Goal: Task Accomplishment & Management: Use online tool/utility

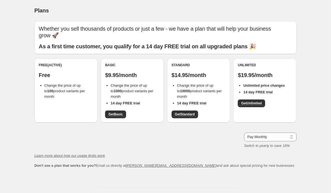
click at [50, 134] on div "Pay Monthly Pay Yearly (Save 16%) Pay Monthly Switch to yearly to save 16%" at bounding box center [166, 141] width 262 height 16
click at [126, 90] on li "Change the price of up to 1000 product variants per month" at bounding box center [135, 91] width 49 height 17
drag, startPoint x: 124, startPoint y: 91, endPoint x: 109, endPoint y: 78, distance: 19.0
click at [109, 83] on ul "Change the price of up to 1000 product variants per month 14 day FREE trial" at bounding box center [132, 94] width 54 height 23
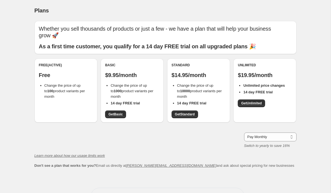
click at [83, 133] on div "Pay Monthly Pay Yearly (Save 16%) Pay Monthly Switch to yearly to save 16%" at bounding box center [166, 141] width 262 height 16
click at [68, 133] on div "Pay Monthly Pay Yearly (Save 16%) Pay Monthly Switch to yearly to save 16%" at bounding box center [166, 141] width 262 height 16
click at [117, 112] on span "Get Basic" at bounding box center [116, 114] width 14 height 4
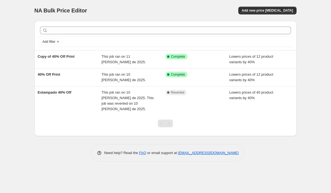
click at [22, 78] on div "NA Bulk Price Editor. This page is ready NA Bulk Price Editor Add new price cha…" at bounding box center [165, 96] width 331 height 193
click at [272, 9] on span "Add new price [MEDICAL_DATA]" at bounding box center [267, 10] width 51 height 4
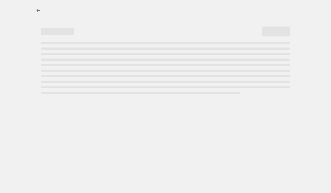
select select "percentage"
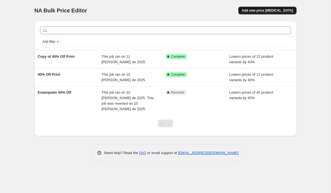
click at [271, 11] on span "Add new price change job" at bounding box center [267, 10] width 51 height 4
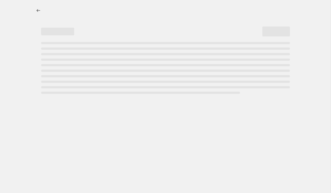
select select "percentage"
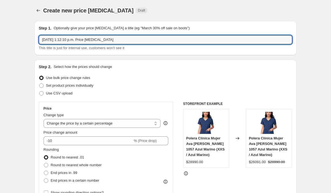
drag, startPoint x: 126, startPoint y: 42, endPoint x: 4, endPoint y: 41, distance: 122.1
type input "SUITDAYS"
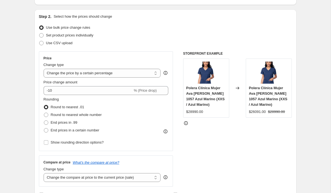
scroll to position [51, 0]
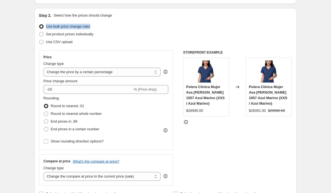
drag, startPoint x: 96, startPoint y: 27, endPoint x: 46, endPoint y: 25, distance: 50.0
click at [46, 25] on div "Use bulk price change rules" at bounding box center [166, 27] width 254 height 8
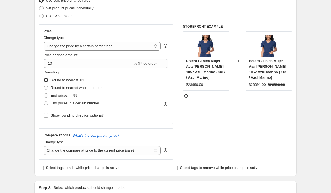
scroll to position [78, 0]
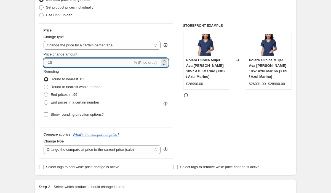
click at [54, 63] on input "-10" at bounding box center [88, 62] width 89 height 9
type input "-15"
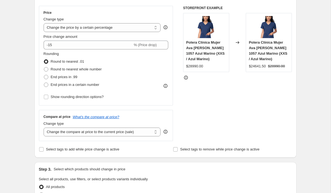
scroll to position [97, 0]
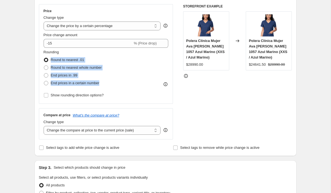
drag, startPoint x: 106, startPoint y: 86, endPoint x: 49, endPoint y: 58, distance: 63.7
click at [49, 58] on div "Rounding Round to nearest .01 Round to nearest whole number End prices in .99 E…" at bounding box center [106, 68] width 125 height 38
click at [28, 81] on div "Create new price change job. This page is ready Create new price change job Dra…" at bounding box center [166, 183] width 276 height 561
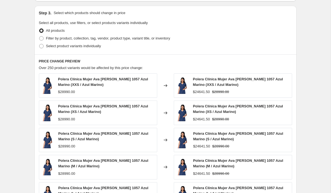
scroll to position [250, 0]
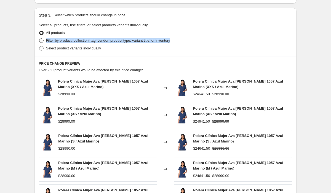
drag, startPoint x: 183, startPoint y: 41, endPoint x: 46, endPoint y: 42, distance: 137.8
click at [46, 42] on div "Filter by product, collection, tag, vendor, product type, variant title, or inv…" at bounding box center [166, 41] width 254 height 8
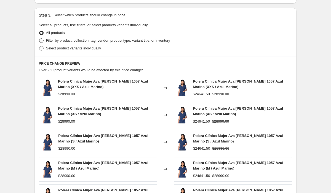
click at [41, 40] on span at bounding box center [41, 40] width 4 height 4
click at [39, 39] on input "Filter by product, collection, tag, vendor, product type, variant title, or inv…" at bounding box center [39, 38] width 0 height 0
radio input "true"
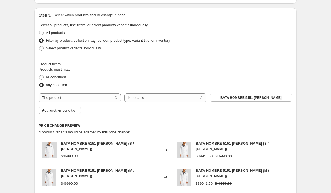
click at [103, 76] on div "all conditions" at bounding box center [166, 77] width 254 height 8
click at [89, 102] on select "The product The product's collection The product's tag The product's vendor The…" at bounding box center [80, 97] width 82 height 9
select select "collection"
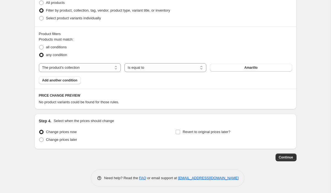
scroll to position [282, 0]
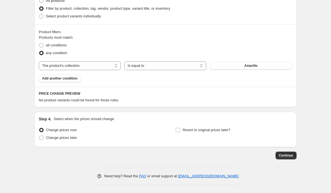
click at [97, 66] on select "The product The product's collection The product's tag The product's vendor The…" at bounding box center [80, 65] width 82 height 9
click at [233, 67] on button "Amarillo" at bounding box center [251, 66] width 82 height 8
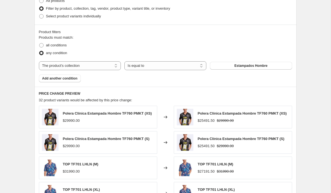
click at [198, 80] on div "Products must match: all conditions any condition The product The product's col…" at bounding box center [166, 59] width 254 height 48
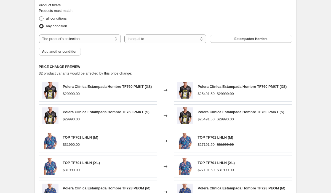
scroll to position [297, 0]
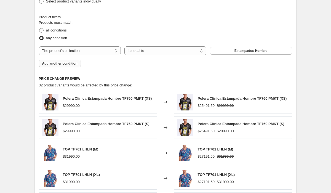
click at [72, 65] on span "Add another condition" at bounding box center [59, 63] width 35 height 4
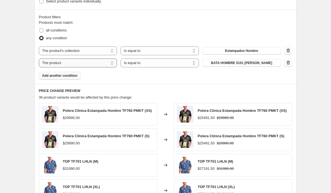
click at [110, 61] on select "The product The product's collection The product's tag The product's vendor The…" at bounding box center [78, 63] width 78 height 9
select select "collection"
click at [231, 63] on button "Amarillo" at bounding box center [242, 63] width 78 height 8
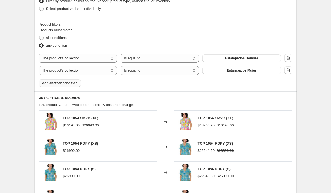
scroll to position [288, 0]
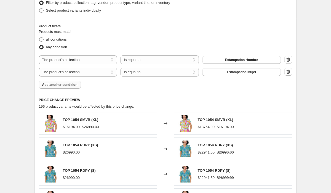
click at [140, 89] on div "Product filters Products must match: all conditions any condition The product T…" at bounding box center [166, 56] width 262 height 74
click at [65, 85] on span "Add another condition" at bounding box center [59, 85] width 35 height 4
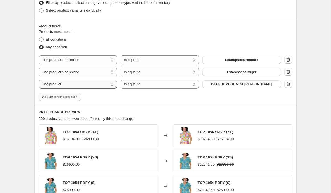
click at [111, 85] on select "The product The product's collection The product's tag The product's vendor The…" at bounding box center [78, 84] width 78 height 9
select select "collection"
click at [227, 85] on button "Amarillo" at bounding box center [242, 84] width 78 height 8
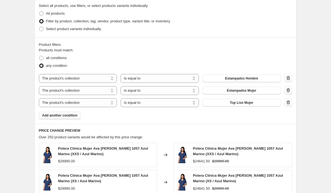
scroll to position [295, 0]
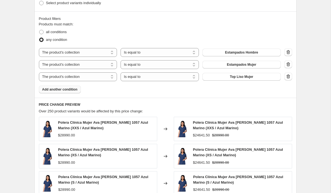
click at [63, 90] on span "Add another condition" at bounding box center [59, 89] width 35 height 4
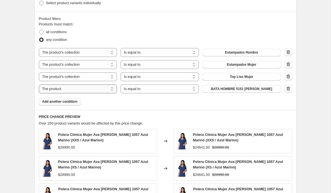
click at [78, 88] on select "The product The product's collection The product's tag The product's vendor The…" at bounding box center [78, 89] width 78 height 9
select select "collection"
click at [236, 89] on span "Amarillo" at bounding box center [241, 89] width 13 height 4
click at [168, 108] on div "Product filters Products must match: all conditions any condition The product T…" at bounding box center [166, 60] width 262 height 99
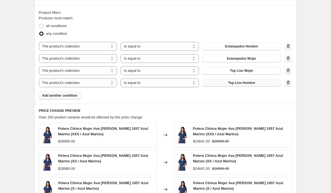
scroll to position [303, 0]
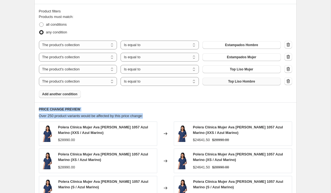
drag, startPoint x: 155, startPoint y: 115, endPoint x: 38, endPoint y: 109, distance: 117.8
click at [38, 109] on div "PRICE CHANGE PREVIEW Over 250 product variants would be affected by this price …" at bounding box center [166, 186] width 262 height 169
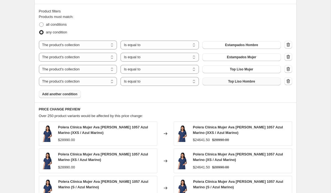
click at [124, 96] on div "Products must match: all conditions any condition The product The product's col…" at bounding box center [166, 56] width 254 height 84
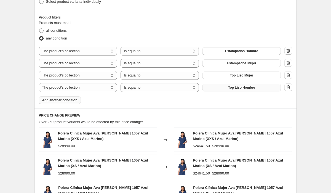
scroll to position [296, 0]
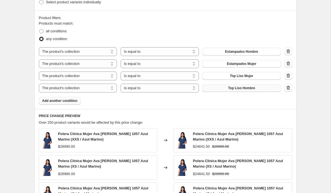
click at [51, 101] on span "Add another condition" at bounding box center [59, 101] width 35 height 4
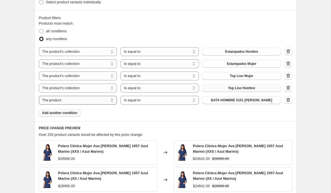
click at [69, 101] on select "The product The product's collection The product's tag The product's vendor The…" at bounding box center [78, 100] width 78 height 9
select select "collection"
click at [228, 100] on button "Amarillo" at bounding box center [242, 100] width 78 height 8
click at [68, 113] on span "Add another condition" at bounding box center [59, 113] width 35 height 4
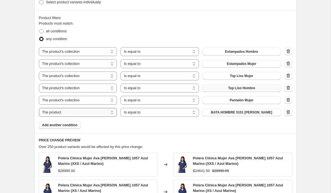
click at [73, 111] on select "The product The product's collection The product's tag The product's vendor The…" at bounding box center [78, 112] width 78 height 9
select select "collection"
click at [231, 112] on button "Amarillo" at bounding box center [242, 113] width 78 height 8
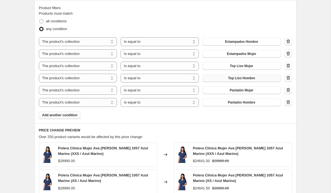
scroll to position [312, 0]
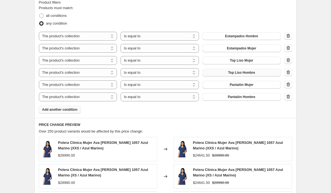
click at [56, 110] on span "Add another condition" at bounding box center [59, 109] width 35 height 4
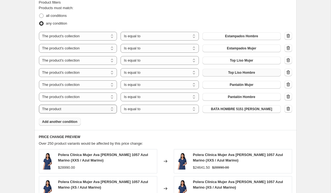
click at [75, 108] on select "The product The product's collection The product's tag The product's vendor The…" at bounding box center [78, 109] width 78 height 9
select select "collection"
click at [229, 109] on button "Amarillo" at bounding box center [242, 109] width 78 height 8
click at [232, 109] on button "Amarillo" at bounding box center [242, 109] width 78 height 8
click at [120, 128] on div "Product filters Products must match: all conditions any condition The product T…" at bounding box center [166, 62] width 262 height 135
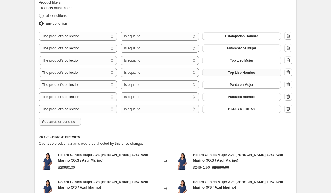
click at [138, 117] on div "Products must match: all conditions any condition The product The product's col…" at bounding box center [166, 65] width 254 height 120
click at [71, 120] on span "Add another condition" at bounding box center [59, 122] width 35 height 4
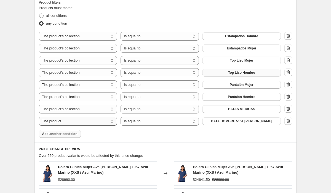
click at [102, 121] on select "The product The product's collection The product's tag The product's vendor The…" at bounding box center [78, 121] width 78 height 9
select select "collection"
click at [234, 121] on button "Amarillo" at bounding box center [242, 121] width 78 height 8
click at [75, 135] on span "Add another condition" at bounding box center [59, 134] width 35 height 4
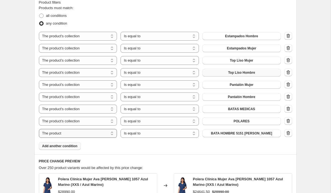
click at [107, 131] on select "The product The product's collection The product's tag The product's vendor The…" at bounding box center [78, 133] width 78 height 9
select select "collection"
click at [232, 133] on button "Amarillo" at bounding box center [242, 134] width 78 height 8
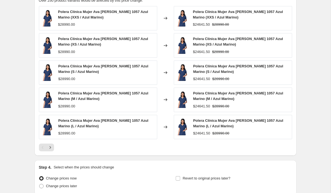
scroll to position [527, 0]
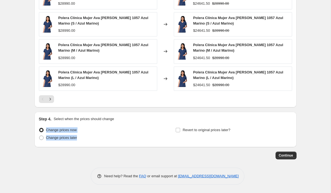
drag, startPoint x: 95, startPoint y: 141, endPoint x: 44, endPoint y: 127, distance: 52.6
click at [44, 127] on ul "Change prices now Change prices later" at bounding box center [97, 133] width 117 height 15
click at [111, 139] on div "Change prices later" at bounding box center [97, 138] width 117 height 8
click at [241, 131] on div "Revert to original prices later?" at bounding box center [234, 134] width 117 height 17
click at [289, 156] on span "Continue" at bounding box center [286, 155] width 14 height 4
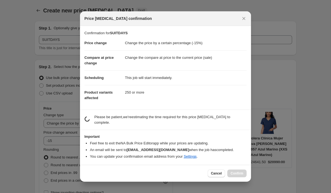
scroll to position [0, 0]
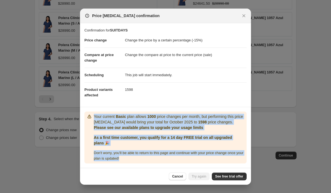
drag, startPoint x: 145, startPoint y: 161, endPoint x: 92, endPoint y: 117, distance: 68.7
click at [92, 117] on div "Your current Basic plan allows 1000 price changes per month, but performing thi…" at bounding box center [166, 138] width 158 height 48
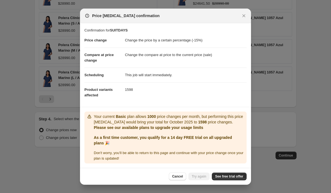
click at [179, 85] on dd "1598" at bounding box center [186, 89] width 122 height 15
click at [245, 15] on icon "Close" at bounding box center [244, 16] width 6 height 6
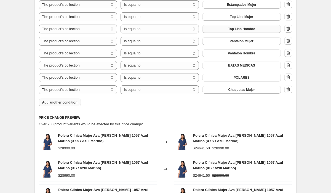
scroll to position [331, 0]
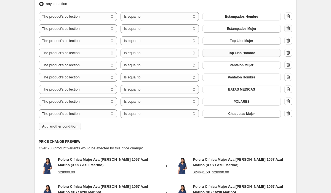
click at [288, 27] on icon "button" at bounding box center [289, 29] width 6 height 6
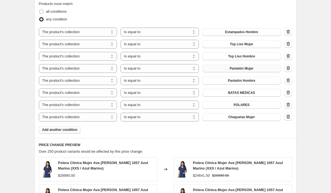
scroll to position [278, 0]
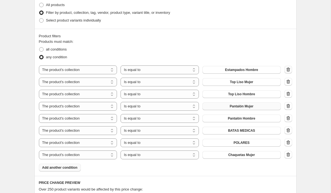
click at [288, 70] on icon "button" at bounding box center [289, 70] width 6 height 6
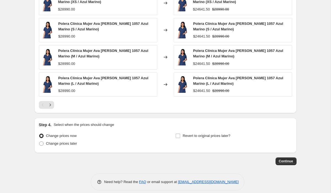
scroll to position [503, 0]
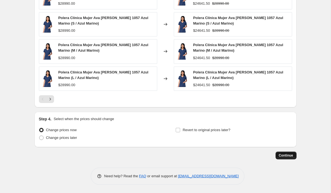
click at [283, 154] on span "Continue" at bounding box center [286, 155] width 14 height 4
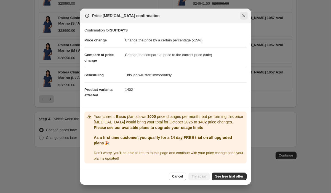
click at [243, 17] on icon "Close" at bounding box center [244, 15] width 3 height 3
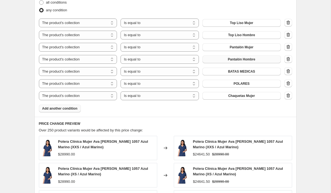
scroll to position [320, 0]
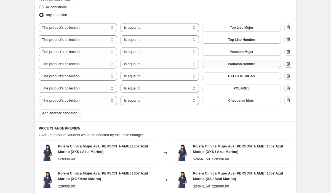
click at [155, 114] on div "Products must match: all conditions any condition The product The product's col…" at bounding box center [166, 57] width 254 height 120
click at [288, 101] on icon "button" at bounding box center [289, 100] width 6 height 6
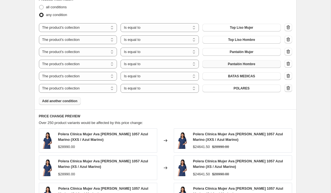
click at [289, 87] on icon "button" at bounding box center [289, 88] width 6 height 6
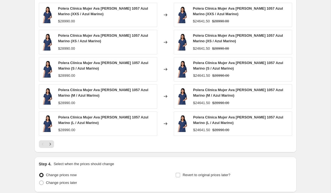
scroll to position [479, 0]
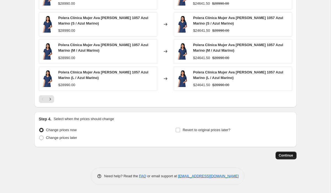
click at [289, 153] on button "Continue" at bounding box center [286, 156] width 21 height 8
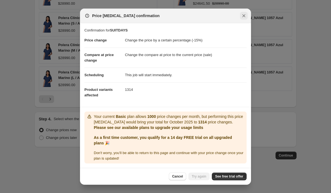
click at [243, 14] on icon "Close" at bounding box center [244, 15] width 3 height 3
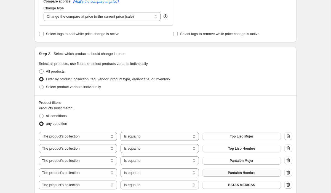
scroll to position [0, 0]
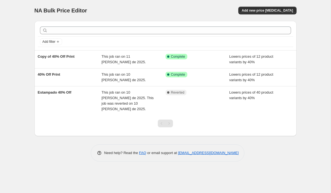
click at [51, 150] on div "Need help? Read the FAQ or email support at support+a59843@northern-apps.com" at bounding box center [168, 152] width 258 height 17
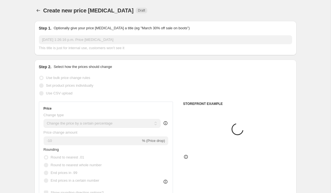
select select "percentage"
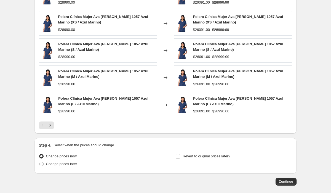
scroll to position [368, 0]
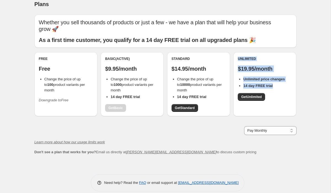
drag, startPoint x: 276, startPoint y: 80, endPoint x: 236, endPoint y: 51, distance: 49.4
click at [236, 52] on div "Unlimited $19.95/month Unlimited price changes 14 day FREE trial Get Unlimited" at bounding box center [265, 84] width 63 height 64
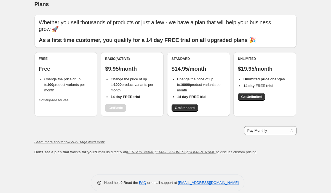
click at [162, 130] on div "Whether you sell thousands of products or just a few - we have a plan that will…" at bounding box center [166, 85] width 262 height 140
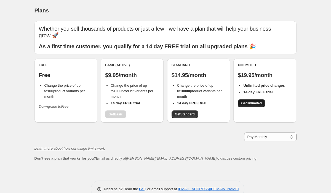
click at [250, 101] on span "Get Unlimited" at bounding box center [251, 103] width 21 height 4
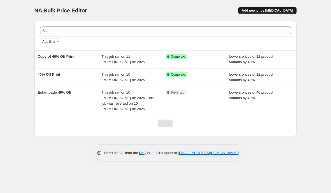
click at [276, 9] on span "Add new price [MEDICAL_DATA]" at bounding box center [267, 10] width 51 height 4
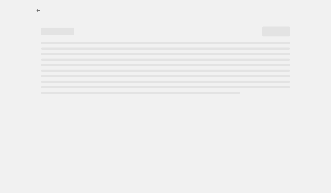
select select "percentage"
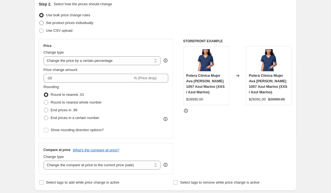
scroll to position [70, 0]
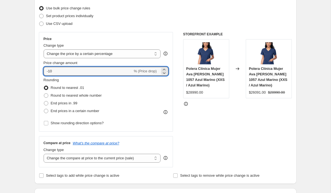
drag, startPoint x: 59, startPoint y: 70, endPoint x: 22, endPoint y: 70, distance: 36.5
type input "30"
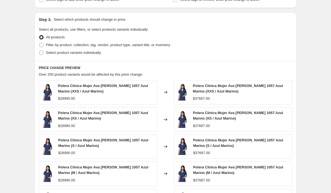
scroll to position [225, 0]
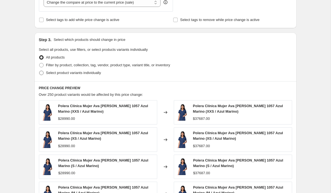
click at [42, 72] on span at bounding box center [41, 73] width 4 height 4
click at [39, 71] on input "Select product variants individually" at bounding box center [39, 71] width 0 height 0
radio input "true"
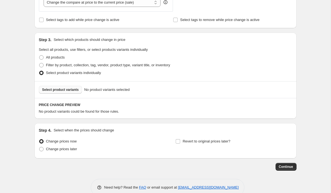
click at [55, 88] on span "Select product variants" at bounding box center [60, 90] width 37 height 4
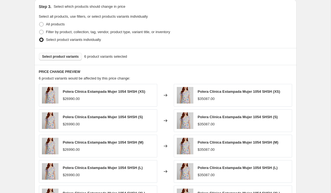
scroll to position [259, 0]
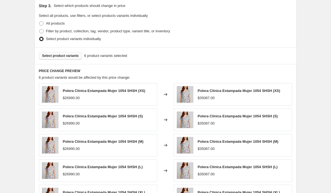
click at [64, 55] on span "Select product variants" at bounding box center [60, 56] width 37 height 4
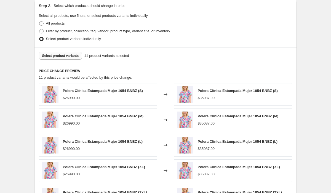
click at [67, 56] on span "Select product variants" at bounding box center [60, 56] width 37 height 4
click at [77, 55] on span "Select product variants" at bounding box center [60, 56] width 37 height 4
click at [64, 54] on span "Select product variants" at bounding box center [60, 56] width 37 height 4
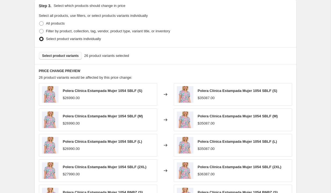
click at [71, 52] on button "Select product variants" at bounding box center [60, 56] width 43 height 8
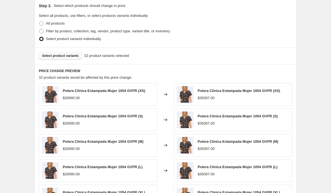
click at [64, 55] on span "Select product variants" at bounding box center [60, 56] width 37 height 4
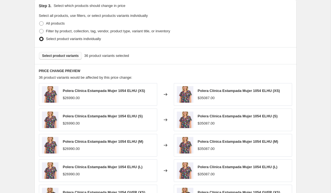
click at [71, 55] on span "Select product variants" at bounding box center [60, 56] width 37 height 4
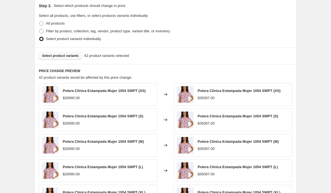
click at [72, 54] on span "Select product variants" at bounding box center [60, 56] width 37 height 4
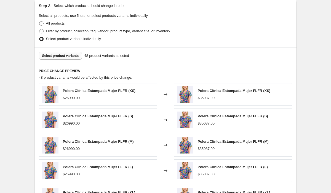
click at [73, 55] on span "Select product variants" at bounding box center [60, 56] width 37 height 4
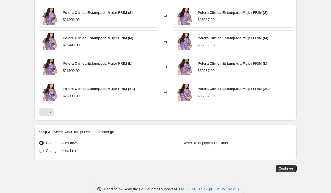
scroll to position [376, 0]
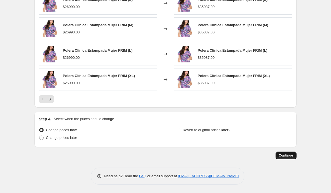
click at [291, 155] on span "Continue" at bounding box center [286, 155] width 14 height 4
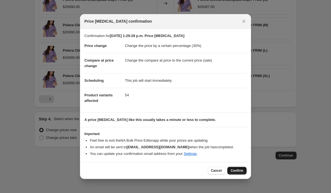
click at [237, 171] on span "Confirm" at bounding box center [237, 170] width 13 height 4
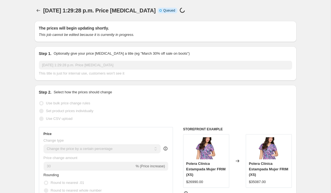
scroll to position [376, 0]
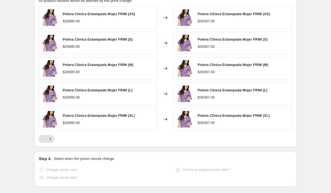
select select "percentage"
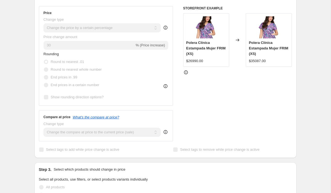
scroll to position [14, 0]
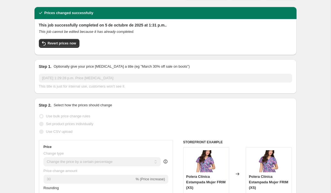
click at [69, 38] on div "This job successfully completed on 5 de octubre de 2025 at 1:31 p.m.. This job …" at bounding box center [166, 36] width 254 height 28
click at [67, 43] on span "Revert prices now" at bounding box center [62, 43] width 28 height 4
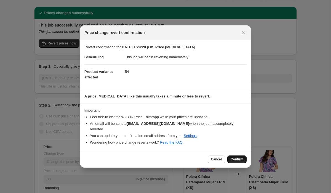
click at [238, 157] on span "Confirm" at bounding box center [237, 159] width 13 height 4
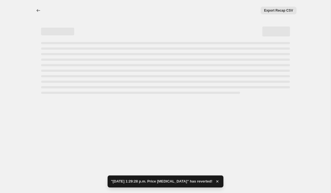
select select "percentage"
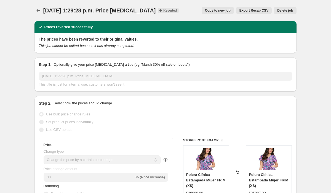
click at [218, 9] on span "Copy to new job" at bounding box center [218, 10] width 26 height 4
select select "percentage"
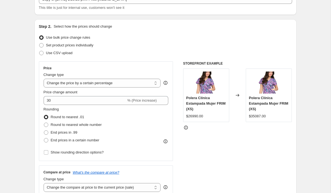
scroll to position [57, 0]
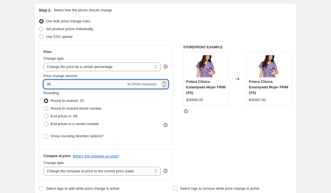
click at [46, 84] on input "30" at bounding box center [85, 84] width 83 height 9
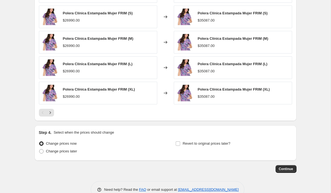
scroll to position [376, 0]
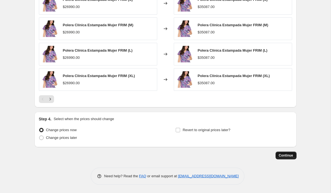
type input "-30"
click at [283, 157] on span "Continue" at bounding box center [286, 155] width 14 height 4
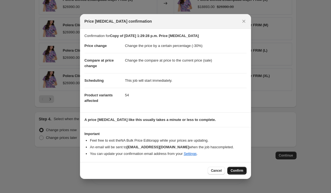
click at [235, 172] on span "Confirm" at bounding box center [237, 170] width 13 height 4
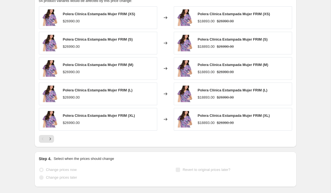
select select "percentage"
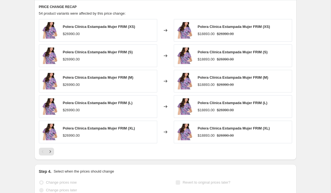
scroll to position [0, 0]
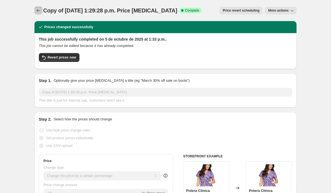
click at [36, 10] on icon "Price change jobs" at bounding box center [39, 11] width 6 height 6
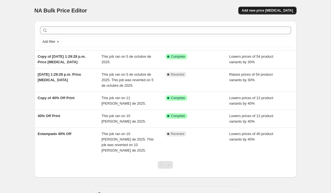
click at [263, 9] on span "Add new price [MEDICAL_DATA]" at bounding box center [267, 10] width 51 height 4
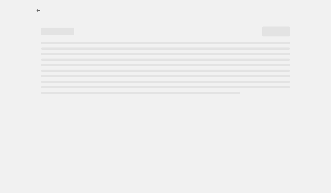
select select "percentage"
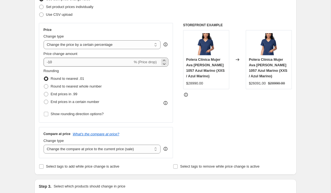
scroll to position [57, 0]
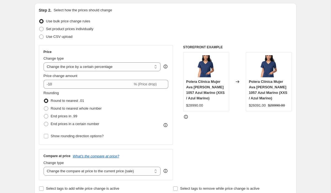
click at [59, 79] on div "Price change amount -10 % (Price drop)" at bounding box center [106, 80] width 125 height 15
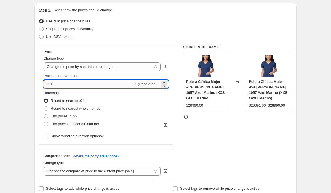
click at [59, 85] on input "-10" at bounding box center [88, 84] width 89 height 9
type input "41"
drag, startPoint x: 58, startPoint y: 85, endPoint x: 32, endPoint y: 85, distance: 25.7
type input "-15"
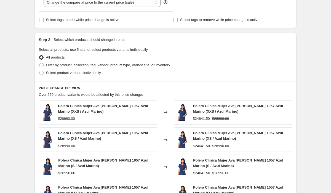
scroll to position [215, 0]
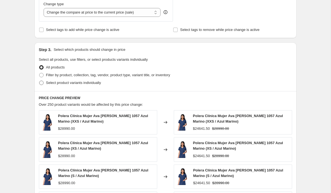
click at [41, 84] on span at bounding box center [41, 83] width 4 height 4
click at [39, 81] on input "Select product variants individually" at bounding box center [39, 81] width 0 height 0
radio input "true"
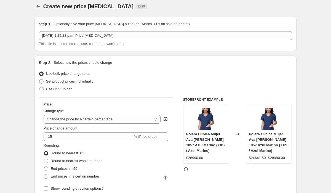
scroll to position [0, 0]
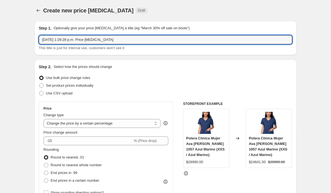
drag, startPoint x: 123, startPoint y: 39, endPoint x: 15, endPoint y: 35, distance: 108.4
type input "ESTAMPADOS 15 OFF"
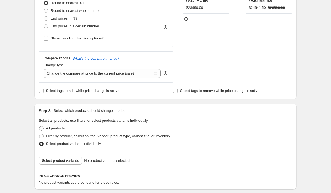
scroll to position [230, 0]
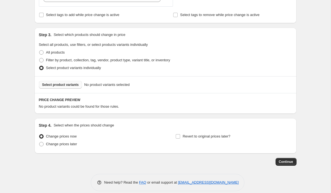
click at [57, 83] on span "Select product variants" at bounding box center [60, 85] width 37 height 4
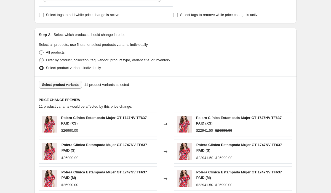
scroll to position [276, 0]
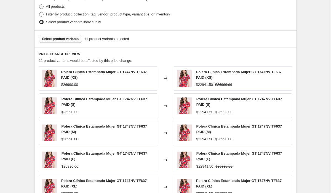
click at [67, 39] on span "Select product variants" at bounding box center [60, 39] width 37 height 4
click at [66, 38] on span "Select product variants" at bounding box center [60, 39] width 37 height 4
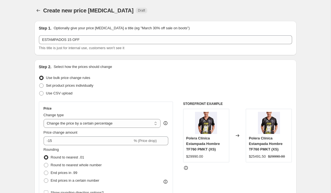
scroll to position [380, 0]
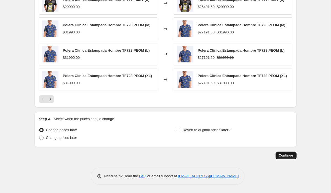
click at [284, 154] on span "Continue" at bounding box center [286, 155] width 14 height 4
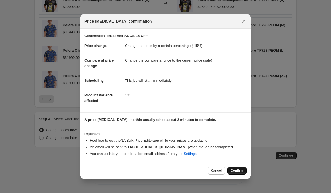
click at [239, 169] on span "Confirm" at bounding box center [237, 170] width 13 height 4
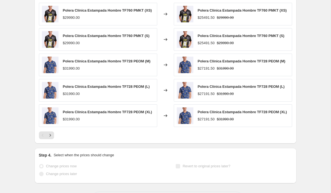
select select "percentage"
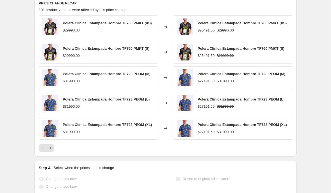
scroll to position [0, 0]
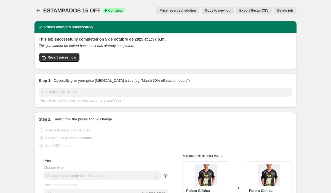
click at [38, 13] on icon "Price change jobs" at bounding box center [39, 11] width 6 height 6
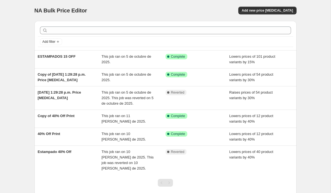
click at [10, 17] on div "NA Bulk Price Editor. This page is ready NA Bulk Price Editor Add new price cha…" at bounding box center [165, 114] width 331 height 229
click at [14, 76] on div "NA Bulk Price Editor. This page is ready NA Bulk Price Editor Add new price cha…" at bounding box center [165, 114] width 331 height 229
click at [17, 77] on div "NA Bulk Price Editor. This page is ready NA Bulk Price Editor Add new price cha…" at bounding box center [165, 114] width 331 height 229
click at [17, 82] on div "NA Bulk Price Editor. This page is ready NA Bulk Price Editor Add new price cha…" at bounding box center [165, 114] width 331 height 229
click at [14, 35] on div "NA Bulk Price Editor. This page is ready NA Bulk Price Editor Add new price cha…" at bounding box center [165, 114] width 331 height 229
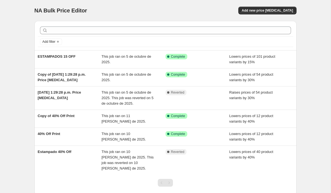
click at [14, 35] on div "NA Bulk Price Editor. This page is ready NA Bulk Price Editor Add new price cha…" at bounding box center [165, 114] width 331 height 229
click at [16, 93] on div "NA Bulk Price Editor. This page is ready NA Bulk Price Editor Add new price cha…" at bounding box center [165, 114] width 331 height 229
click at [272, 10] on span "Add new price [MEDICAL_DATA]" at bounding box center [267, 10] width 51 height 4
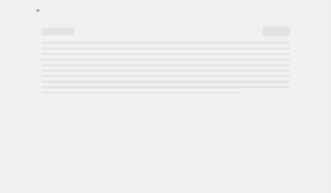
select select "percentage"
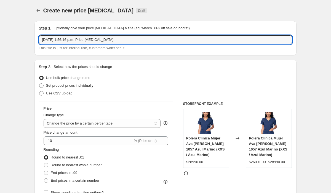
drag, startPoint x: 118, startPoint y: 39, endPoint x: 23, endPoint y: 41, distance: 95.3
type input "SUITDAYS"
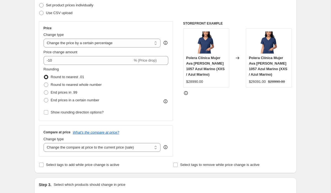
scroll to position [81, 0]
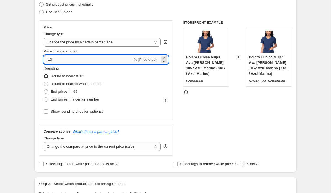
click at [74, 60] on input "-10" at bounding box center [88, 59] width 89 height 9
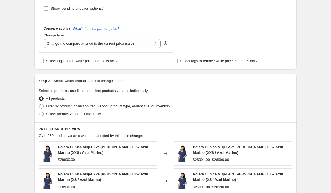
scroll to position [240, 0]
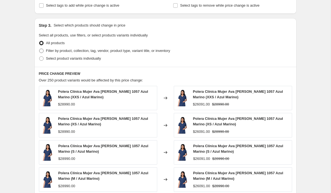
type input "-15"
click at [89, 50] on span "Filter by product, collection, tag, vendor, product type, variant title, or inv…" at bounding box center [108, 51] width 124 height 4
click at [39, 49] on input "Filter by product, collection, tag, vendor, product type, variant title, or inv…" at bounding box center [39, 49] width 0 height 0
radio input "true"
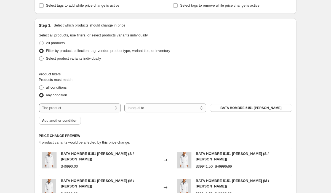
click at [76, 108] on select "The product The product's collection The product's tag The product's vendor The…" at bounding box center [80, 108] width 82 height 9
select select "collection"
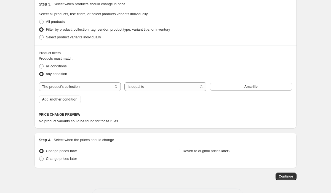
scroll to position [261, 0]
click at [265, 88] on button "Amarillo" at bounding box center [251, 87] width 82 height 8
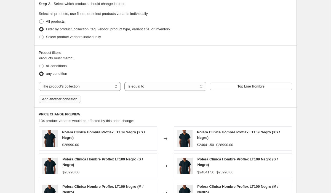
click at [68, 99] on span "Add another condition" at bounding box center [59, 99] width 35 height 4
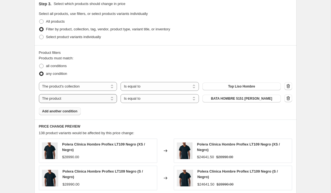
click at [104, 98] on select "The product The product's collection The product's tag The product's vendor The…" at bounding box center [78, 98] width 78 height 9
select select "collection"
click at [239, 100] on span "Amarillo" at bounding box center [241, 98] width 13 height 4
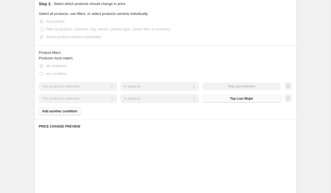
scroll to position [289, 0]
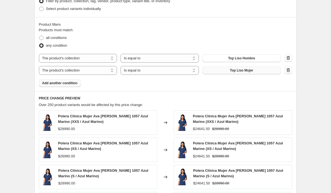
click at [72, 85] on button "Add another condition" at bounding box center [60, 83] width 42 height 8
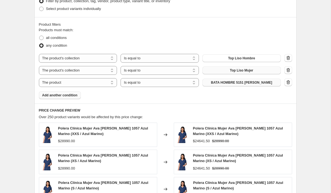
click at [231, 83] on span "BATA HOMBRE 5151 BLANCA" at bounding box center [241, 82] width 61 height 4
click at [81, 81] on select "The product The product's collection The product's tag The product's vendor The…" at bounding box center [78, 82] width 78 height 9
select select "collection"
click at [246, 82] on span "Amarillo" at bounding box center [241, 82] width 13 height 4
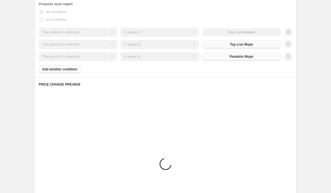
scroll to position [316, 0]
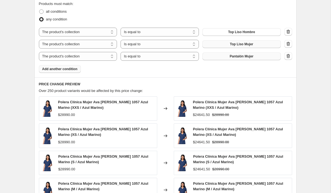
click at [68, 71] on span "Add another condition" at bounding box center [59, 69] width 35 height 4
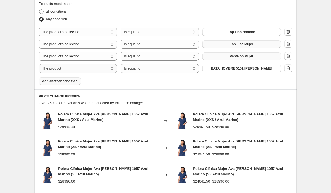
click at [73, 69] on select "The product The product's collection The product's tag The product's vendor The…" at bounding box center [78, 68] width 78 height 9
select select "collection"
click at [234, 68] on button "Amarillo" at bounding box center [242, 69] width 78 height 8
click at [173, 93] on div "PRICE CHANGE PREVIEW Over 250 product variants would be affected by this price …" at bounding box center [166, 173] width 262 height 169
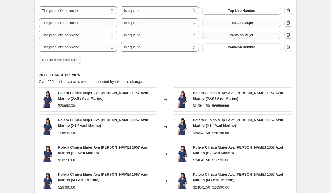
scroll to position [341, 0]
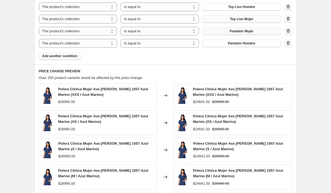
click at [73, 57] on span "Add another condition" at bounding box center [59, 56] width 35 height 4
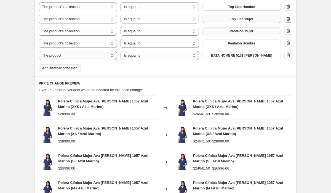
click at [93, 57] on select "The product The product's collection The product's tag The product's vendor The…" at bounding box center [78, 55] width 78 height 9
select select "collection"
click at [229, 57] on button "Amarillo" at bounding box center [242, 56] width 78 height 8
click at [63, 70] on span "Add another condition" at bounding box center [59, 68] width 35 height 4
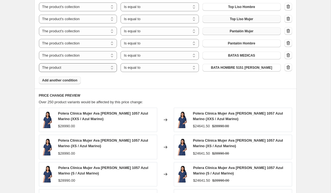
click at [106, 67] on select "The product The product's collection The product's tag The product's vendor The…" at bounding box center [78, 67] width 78 height 9
select select "collection"
click at [246, 66] on span "Amarillo" at bounding box center [241, 67] width 13 height 4
click at [72, 80] on span "Add another condition" at bounding box center [59, 80] width 35 height 4
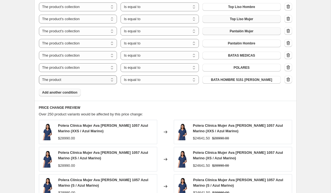
click at [75, 81] on select "The product The product's collection The product's tag The product's vendor The…" at bounding box center [78, 79] width 78 height 9
select select "collection"
click at [248, 79] on button "Amarillo" at bounding box center [242, 80] width 78 height 8
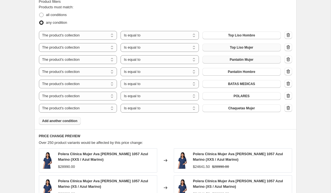
scroll to position [503, 0]
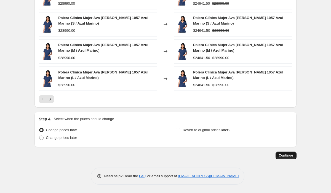
click at [288, 154] on span "Continue" at bounding box center [286, 155] width 14 height 4
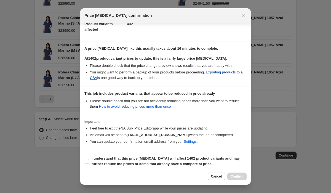
scroll to position [70, 0]
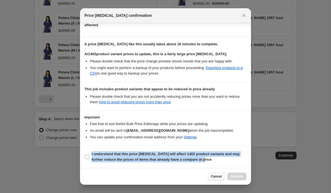
drag, startPoint x: 222, startPoint y: 160, endPoint x: 101, endPoint y: 149, distance: 121.2
click at [101, 149] on section "I understand that this price change job will affect 1402 product variants and m…" at bounding box center [165, 157] width 171 height 22
click at [87, 155] on input "I understand that this price change job will affect 1402 product variants and m…" at bounding box center [87, 157] width 4 height 4
checkbox input "true"
click at [237, 176] on span "Confirm" at bounding box center [237, 176] width 13 height 4
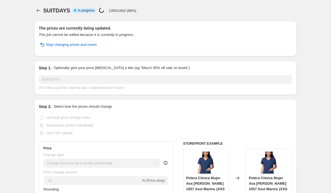
select select "percentage"
select select "collection"
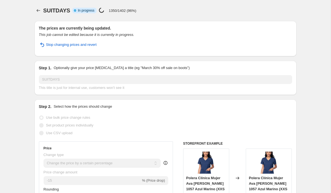
select select "collection"
